Goal: Information Seeking & Learning: Find specific fact

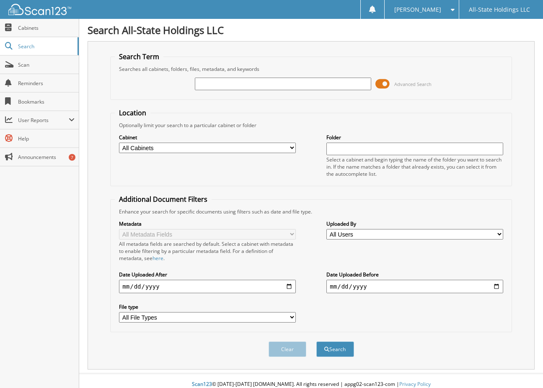
click at [218, 88] on input "text" at bounding box center [283, 84] width 176 height 13
paste input "[PERSON_NAME]"
type input "[PERSON_NAME]"
click at [316, 341] on button "Search" at bounding box center [335, 349] width 38 height 16
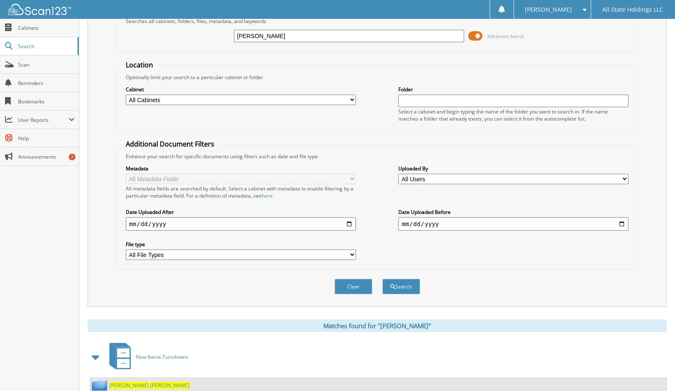
scroll to position [77, 0]
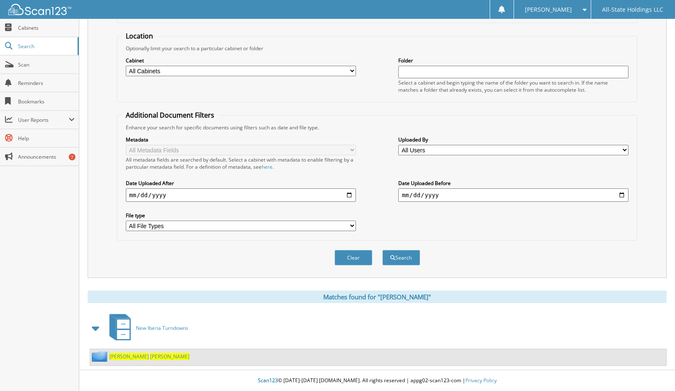
click at [150, 357] on span "[PERSON_NAME]" at bounding box center [169, 356] width 39 height 7
